Goal: Task Accomplishment & Management: Manage account settings

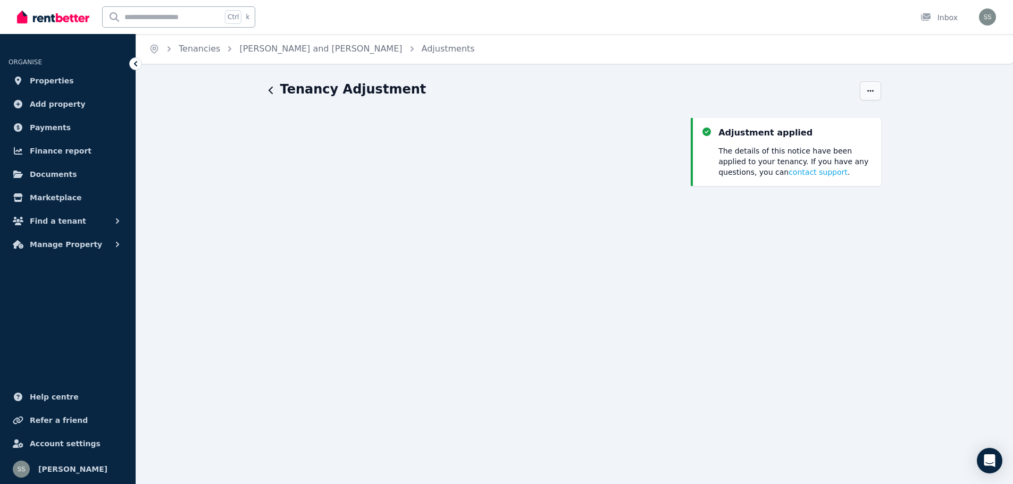
click at [876, 92] on span "button" at bounding box center [870, 90] width 21 height 19
click at [848, 355] on div "Adjustment applied The details of this notice have been applied to your tenancy…" at bounding box center [786, 424] width 190 height 612
click at [46, 171] on span "Documents" at bounding box center [53, 174] width 47 height 13
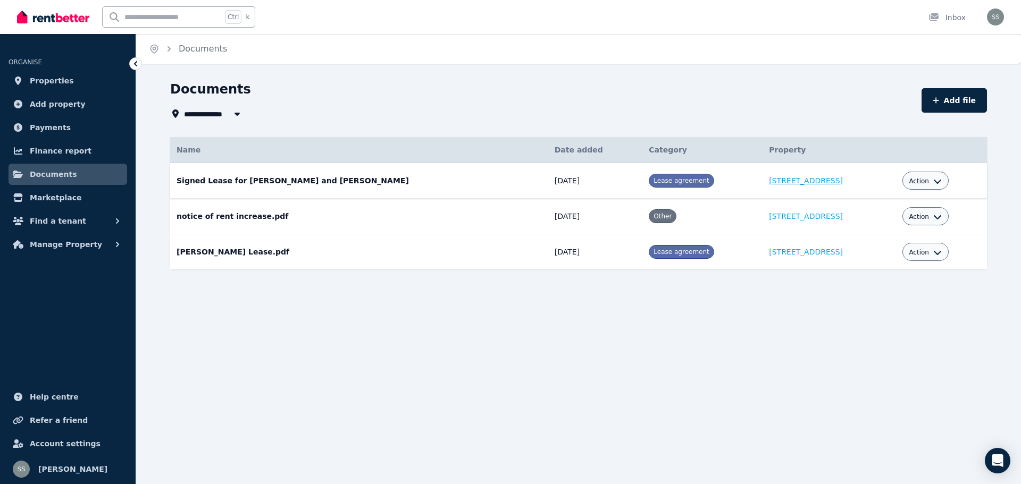
click at [769, 182] on link "[STREET_ADDRESS]" at bounding box center [806, 181] width 74 height 9
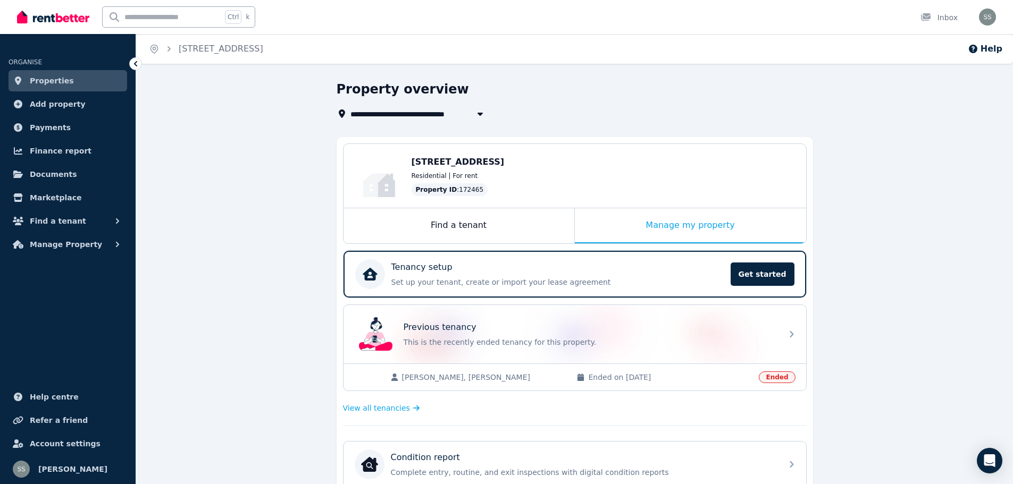
click at [411, 180] on div "Edit [STREET_ADDRESS] Residential | For rent Property ID : 172465" at bounding box center [575, 176] width 463 height 64
click at [480, 177] on div "Residential | For rent" at bounding box center [604, 176] width 384 height 9
click at [438, 168] on div "[STREET_ADDRESS]" at bounding box center [604, 162] width 384 height 13
click at [38, 173] on span "Documents" at bounding box center [53, 174] width 47 height 13
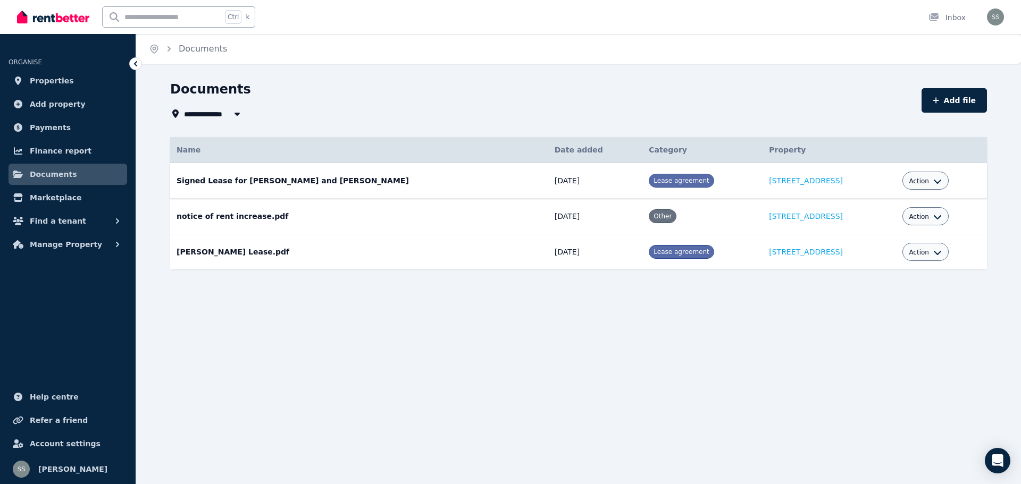
click at [262, 185] on td "Signed Lease for [PERSON_NAME] and [PERSON_NAME] Date added: [DATE] Category: L…" at bounding box center [359, 181] width 378 height 36
click at [267, 181] on td "Signed Lease for [PERSON_NAME] and [PERSON_NAME] Date added: [DATE] Category: L…" at bounding box center [359, 181] width 378 height 36
click at [919, 180] on span "Action" at bounding box center [919, 181] width 20 height 9
click at [870, 242] on link "Download" at bounding box center [893, 243] width 102 height 19
click at [769, 180] on link "[STREET_ADDRESS]" at bounding box center [806, 181] width 74 height 9
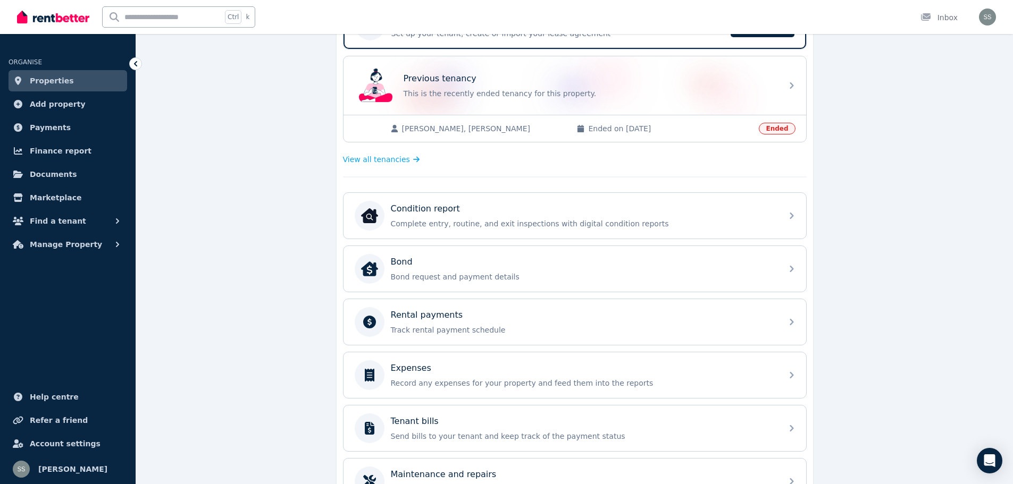
scroll to position [266, 0]
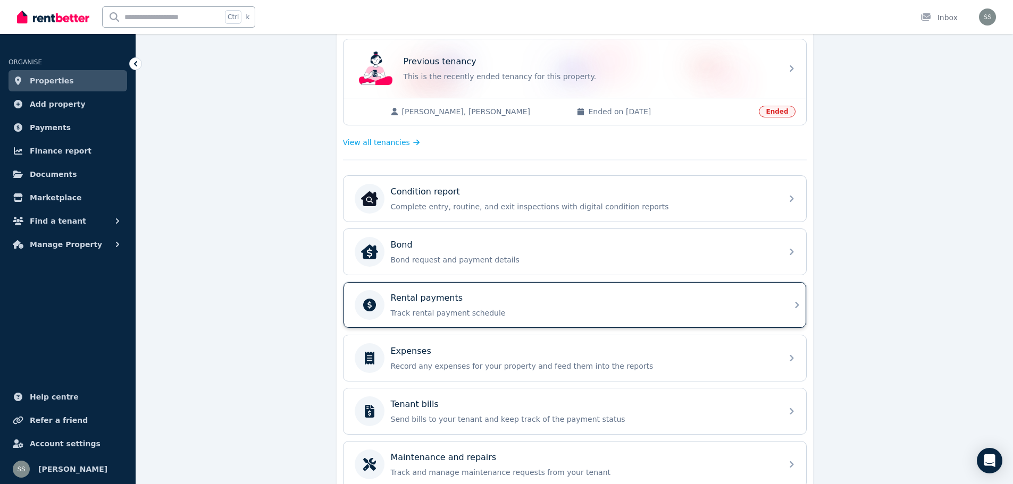
click at [786, 306] on div "Rental payments Track rental payment schedule" at bounding box center [575, 305] width 463 height 46
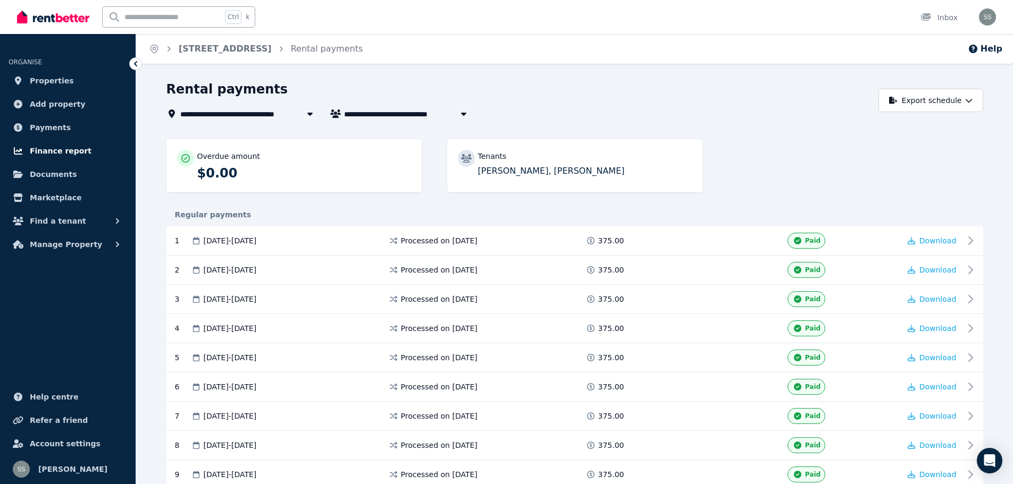
click at [61, 150] on span "Finance report" at bounding box center [61, 151] width 62 height 13
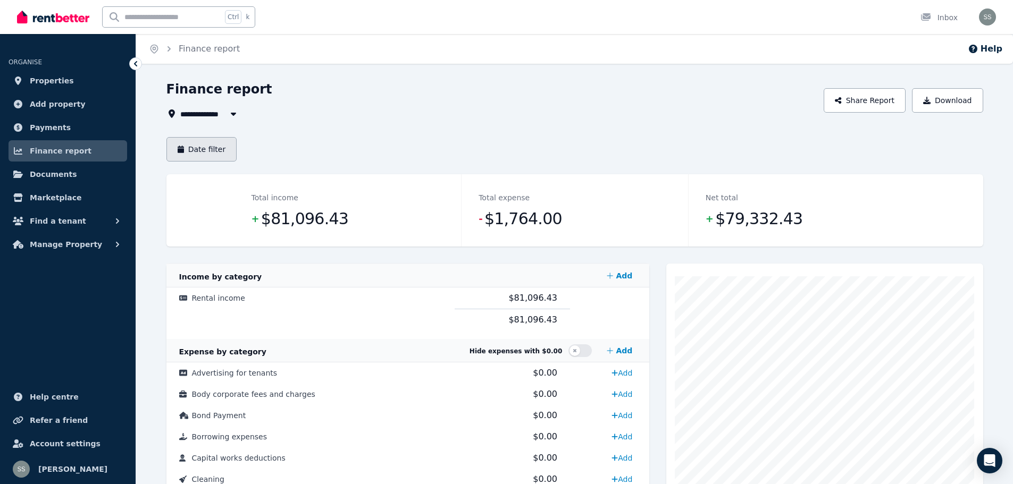
click at [199, 150] on button "Date filter" at bounding box center [201, 149] width 71 height 24
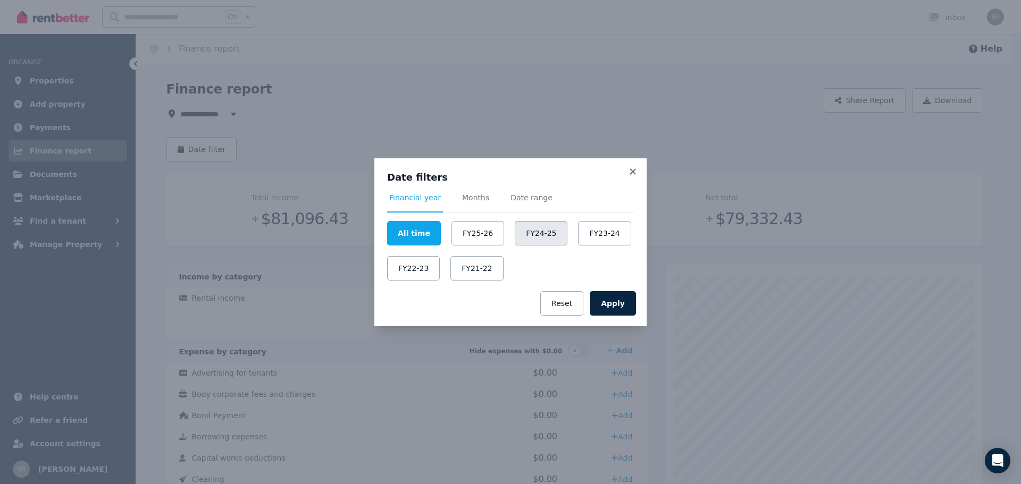
click at [525, 236] on button "FY24-25" at bounding box center [541, 233] width 53 height 24
click at [615, 309] on button "Apply" at bounding box center [613, 303] width 46 height 24
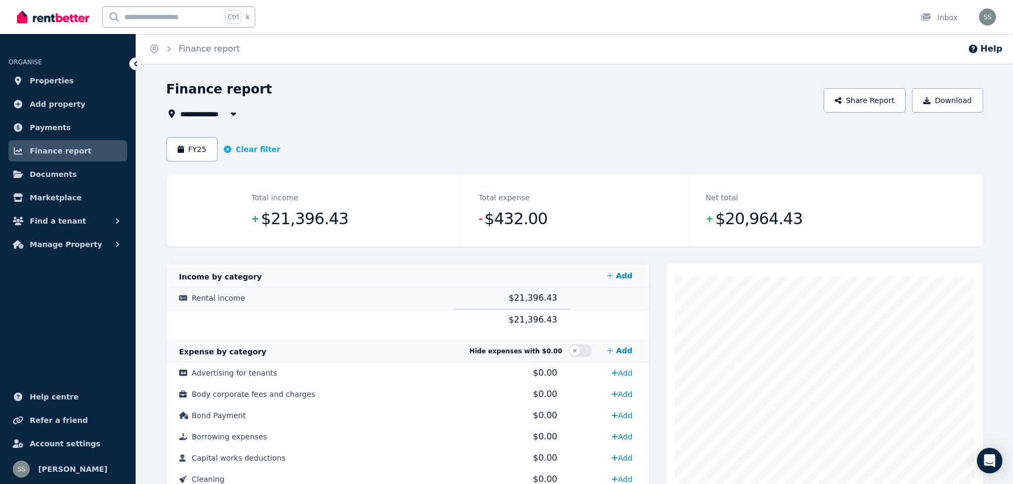
click at [223, 297] on span "Rental income" at bounding box center [218, 298] width 53 height 9
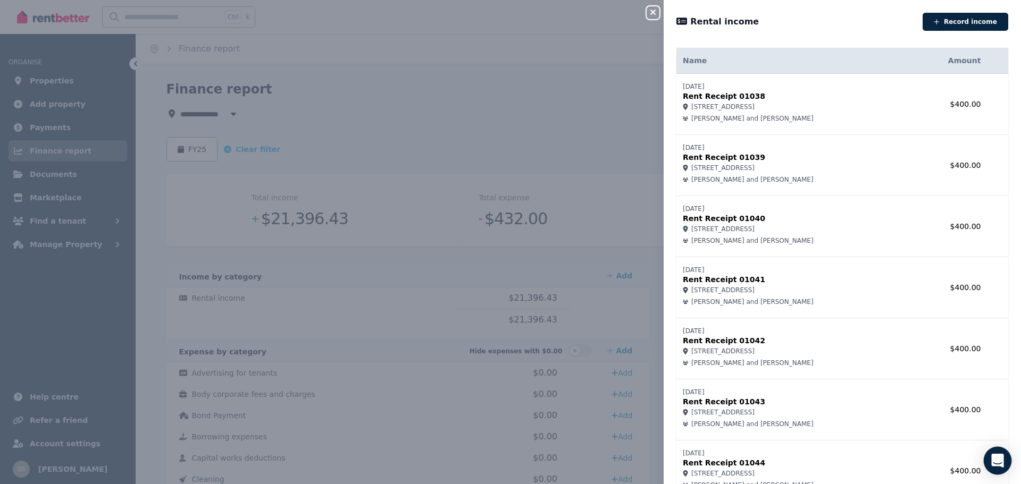
click at [1000, 461] on icon "Open Intercom Messenger" at bounding box center [997, 461] width 12 height 14
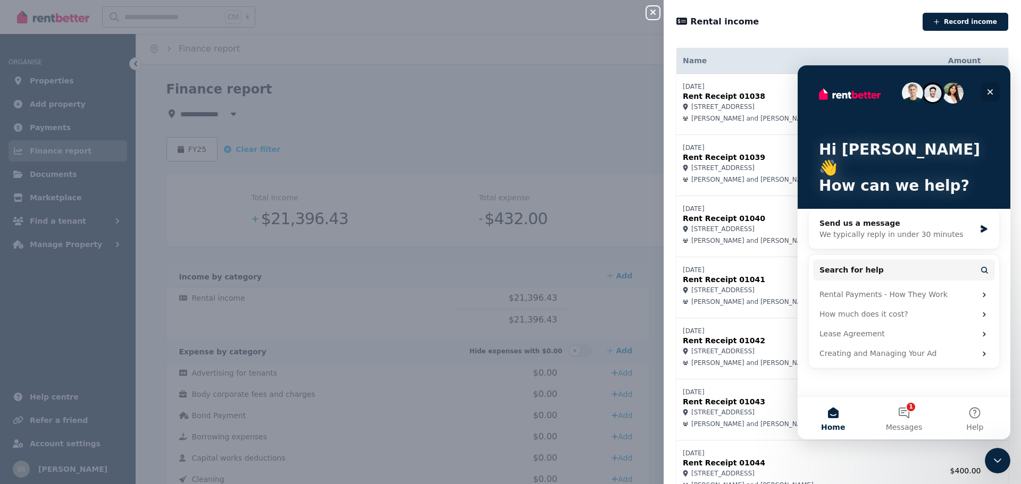
click at [989, 91] on icon "Close" at bounding box center [990, 92] width 6 height 6
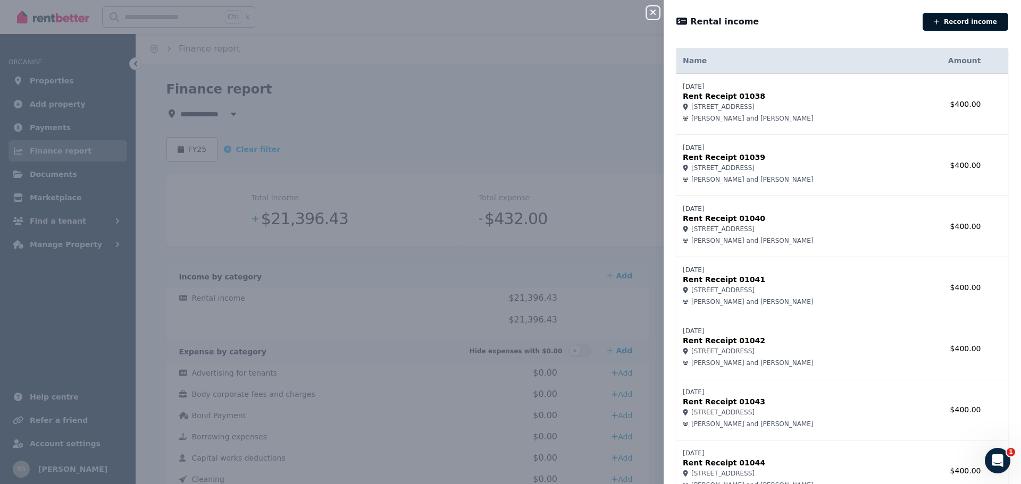
click at [969, 18] on button "Record income" at bounding box center [966, 22] width 86 height 18
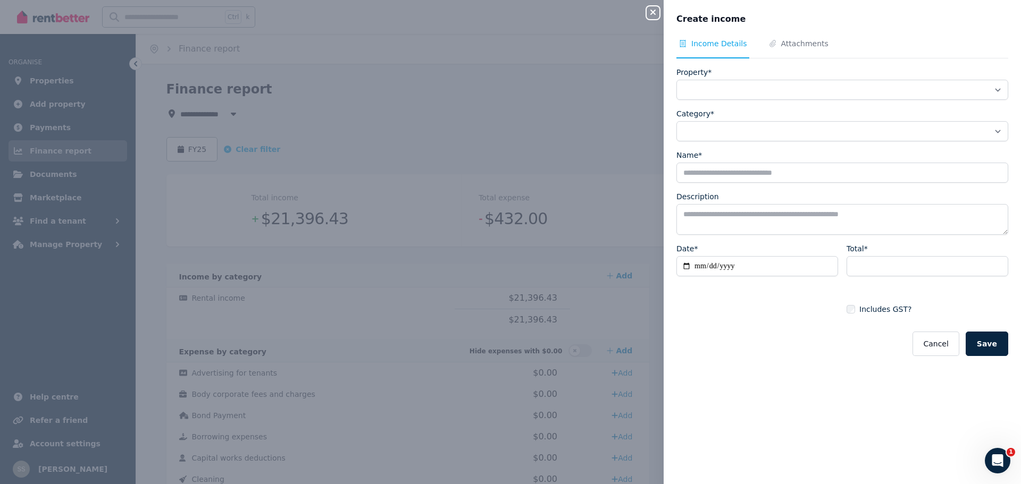
click at [649, 13] on icon "button" at bounding box center [653, 12] width 13 height 9
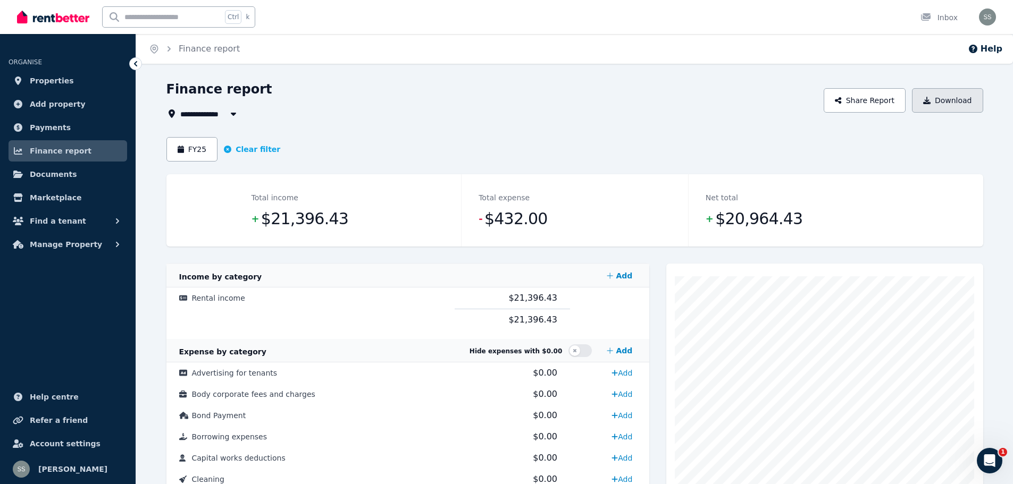
click at [958, 99] on button "Download" at bounding box center [947, 100] width 71 height 24
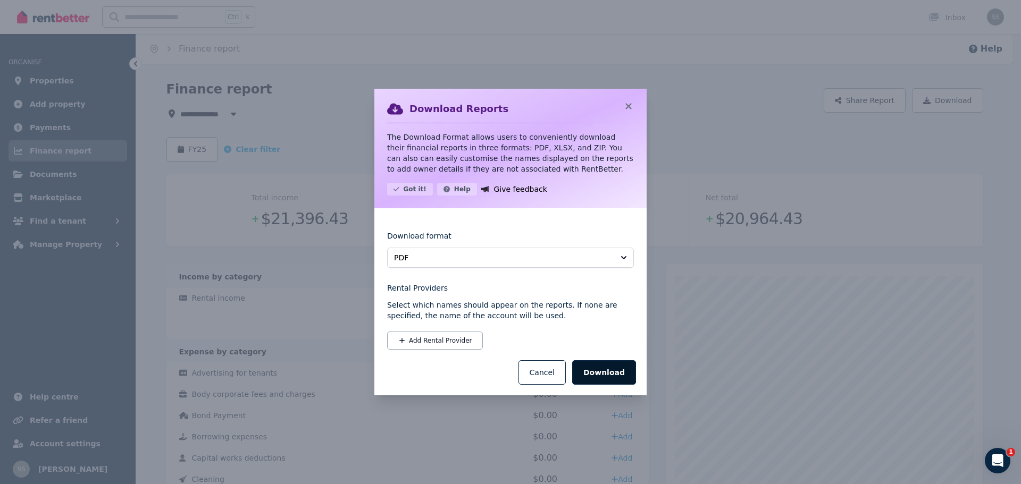
click at [613, 372] on button "Download" at bounding box center [604, 373] width 64 height 24
